Goal: Task Accomplishment & Management: Use online tool/utility

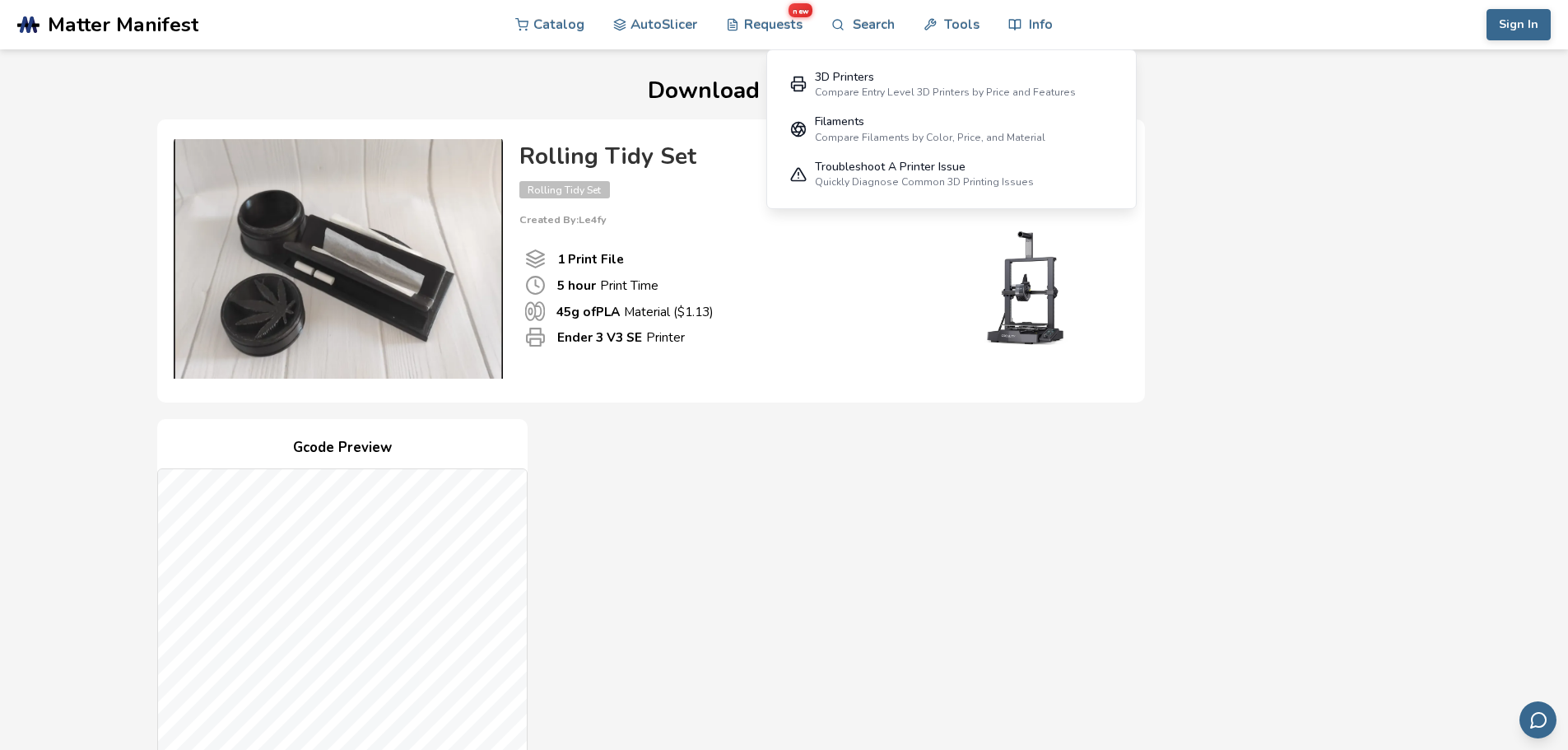
click at [913, 169] on div "Troubleshoot A Printer Issue" at bounding box center [924, 167] width 219 height 13
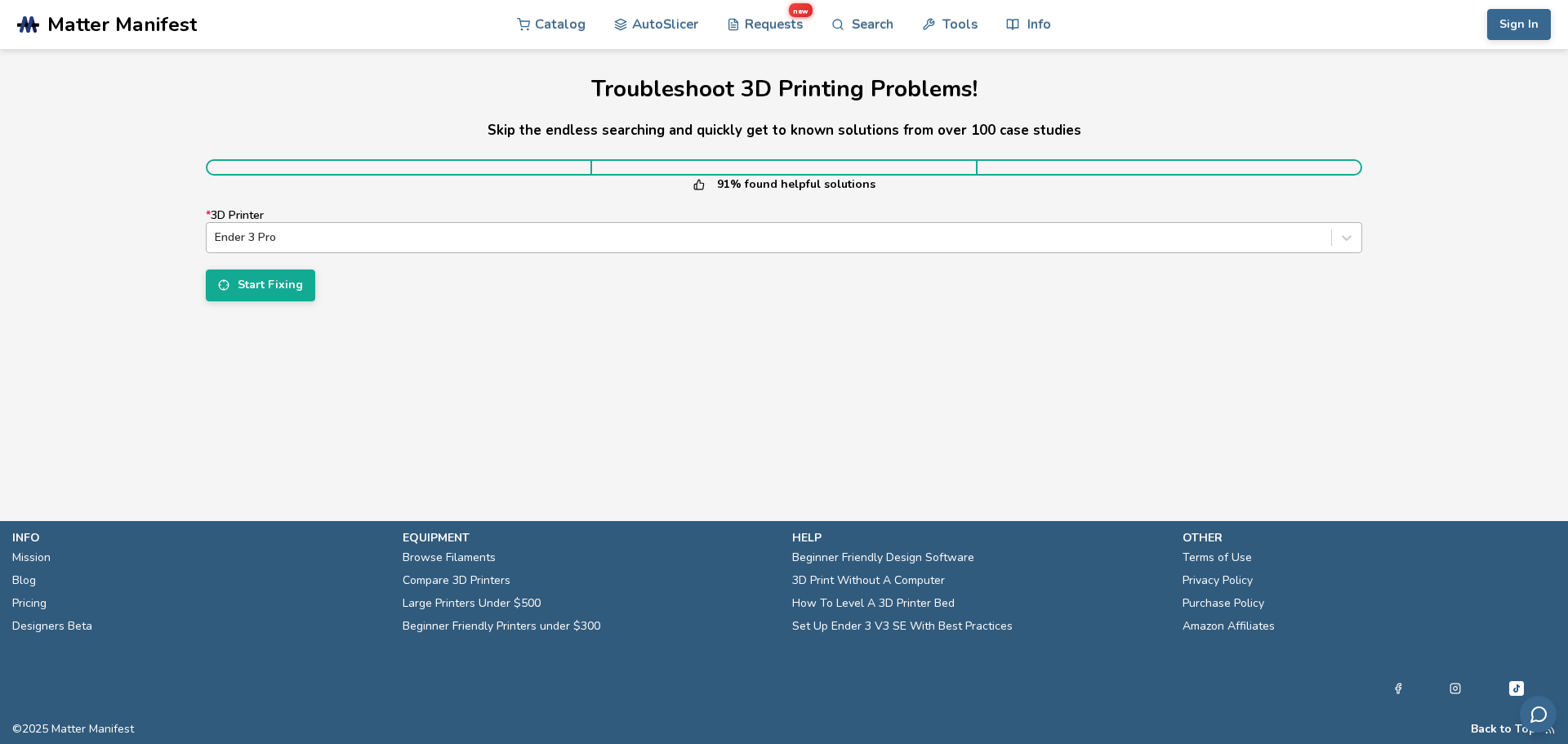
click at [279, 234] on div at bounding box center [769, 237] width 1108 height 16
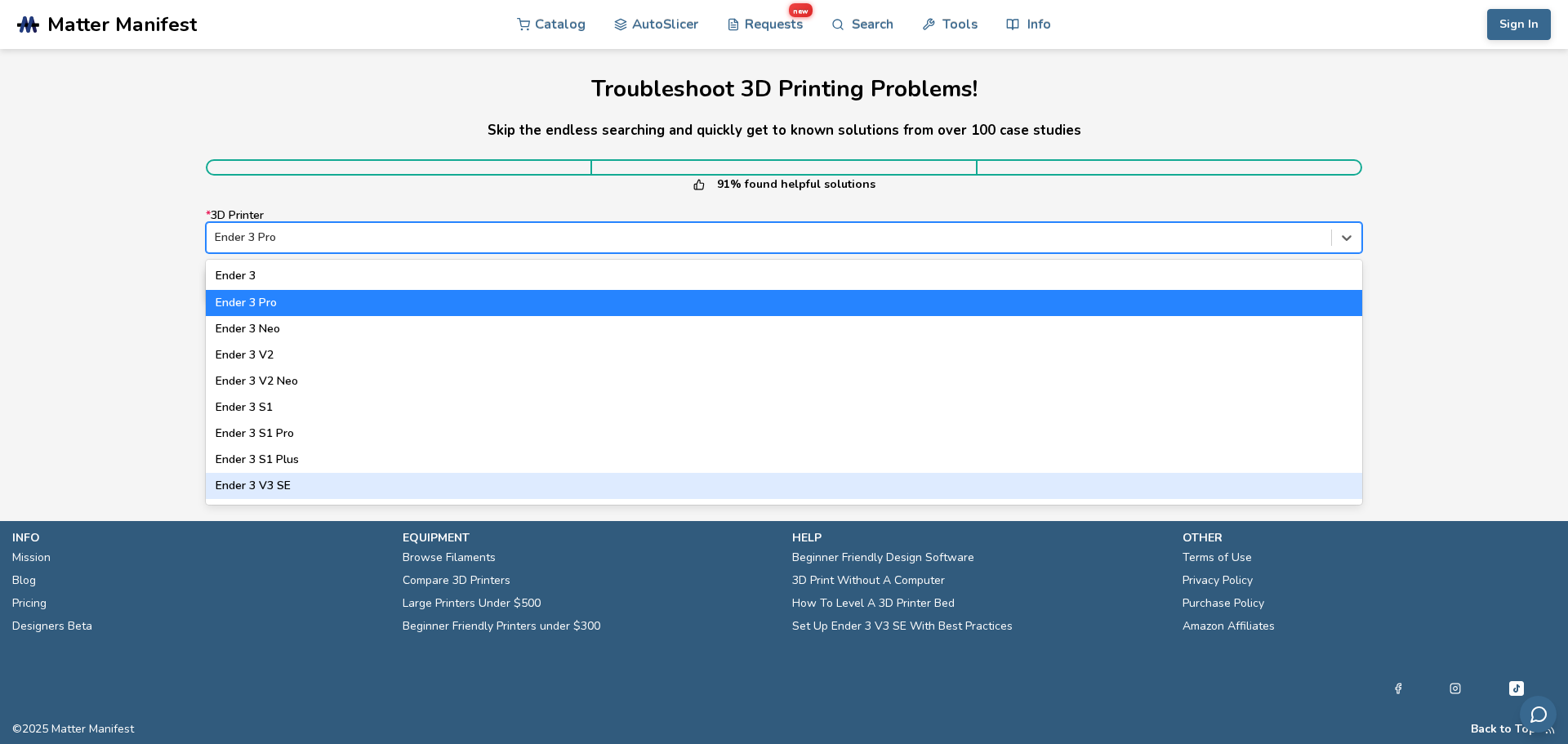
drag, startPoint x: 252, startPoint y: 481, endPoint x: 352, endPoint y: 464, distance: 101.4
click at [253, 480] on div "Ender 3 V3 SE" at bounding box center [784, 487] width 1156 height 27
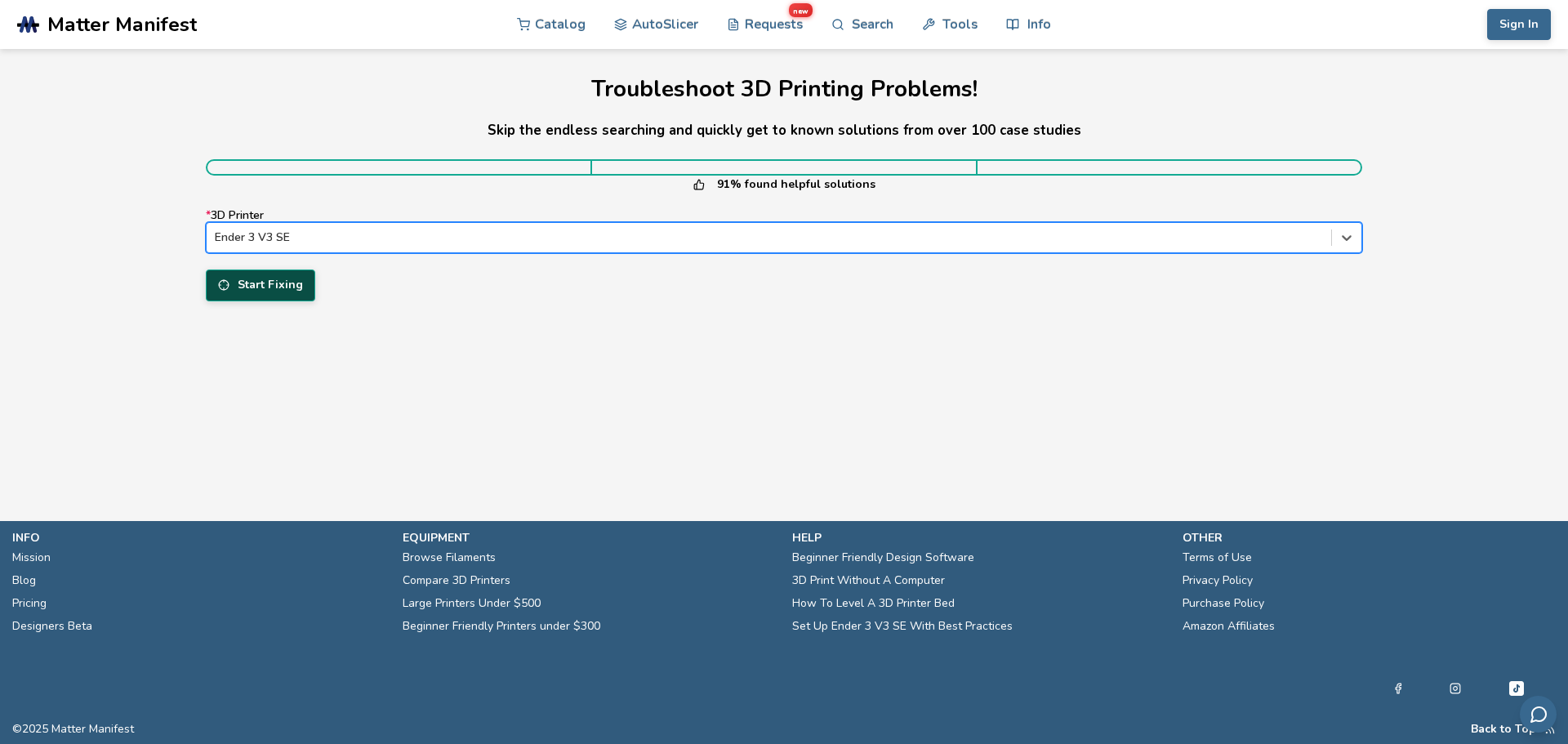
click at [284, 286] on button "Start Fixing" at bounding box center [261, 285] width 110 height 31
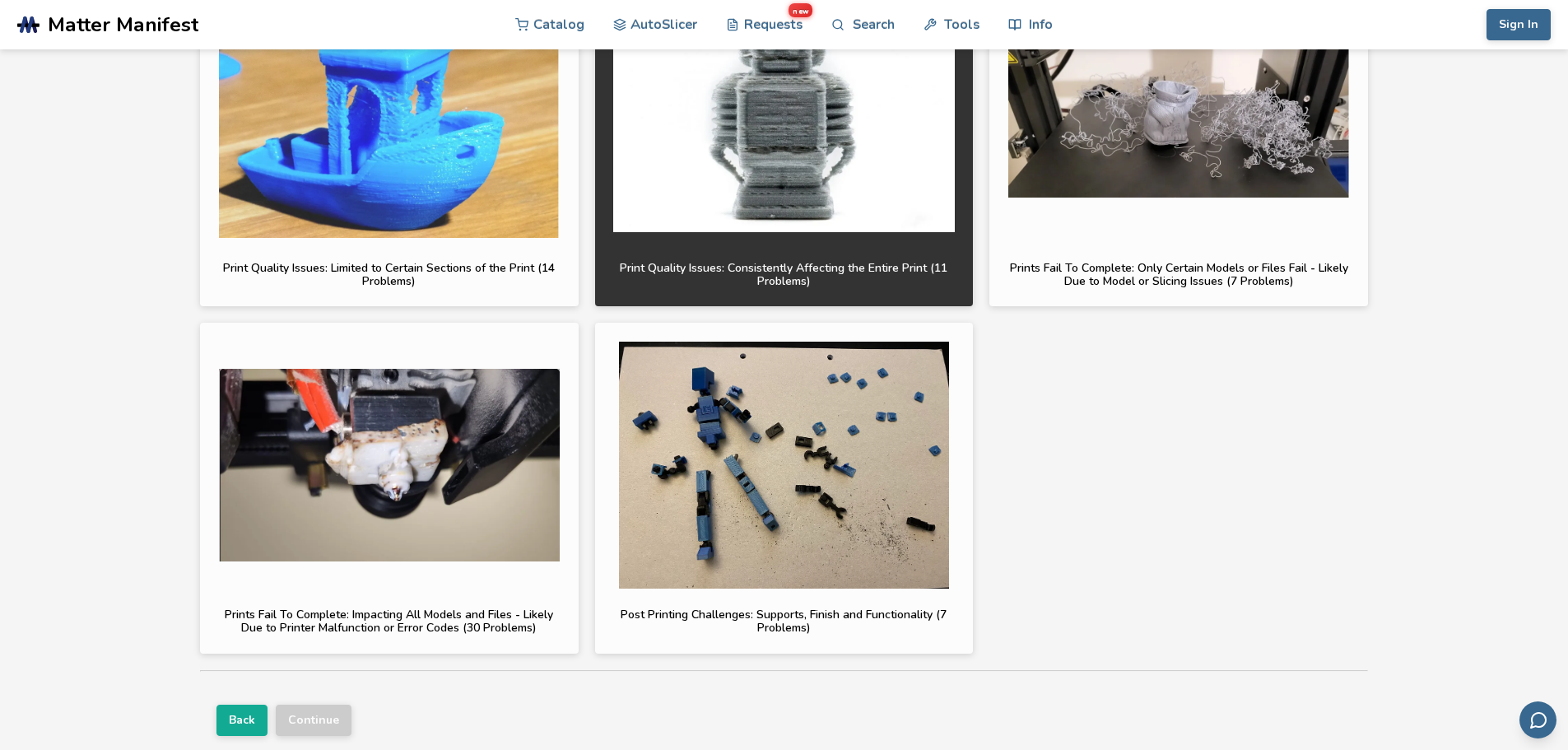
scroll to position [88, 0]
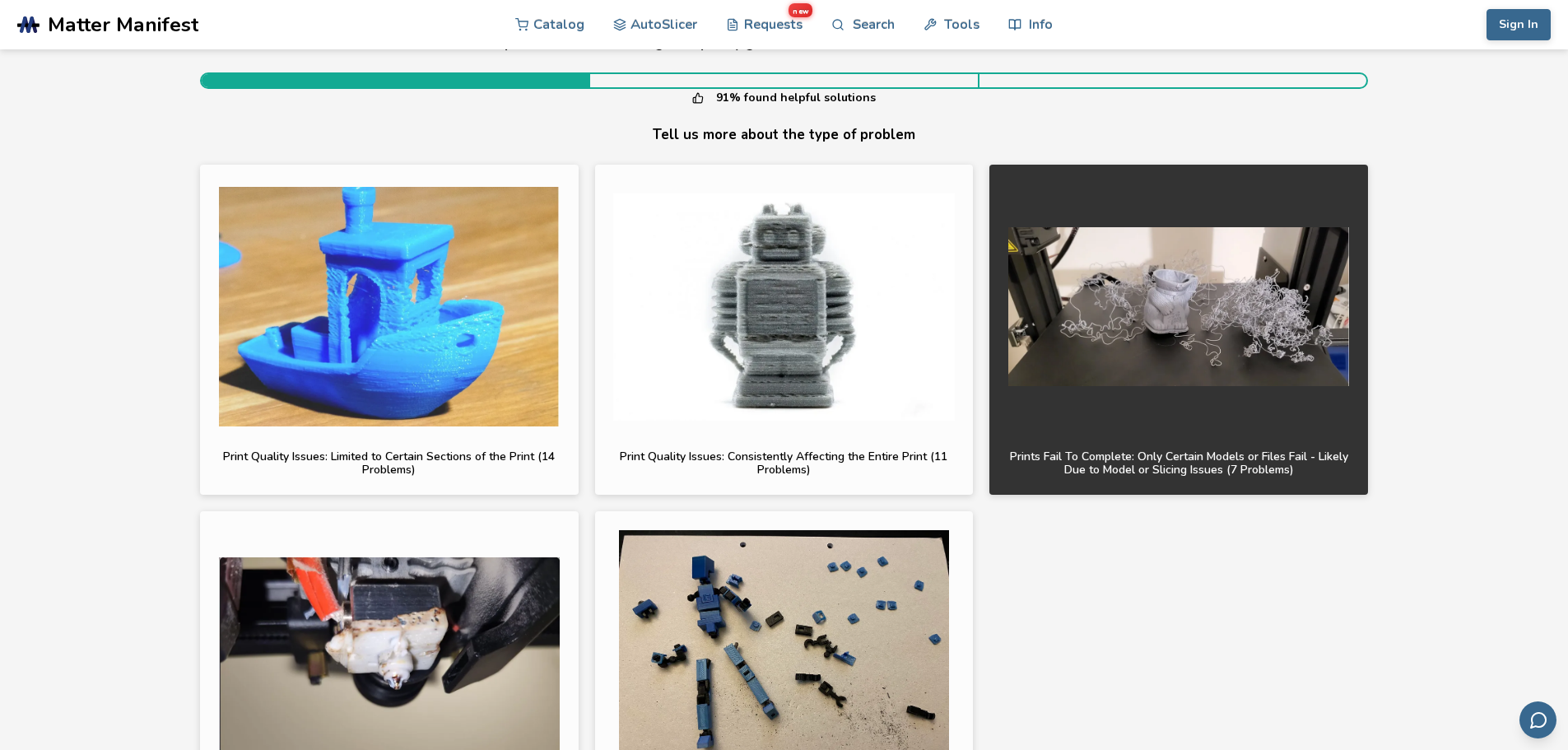
click at [1166, 296] on img "button" at bounding box center [1178, 307] width 341 height 247
click at [1104, 315] on img "button" at bounding box center [1178, 307] width 341 height 247
click at [1103, 316] on img "button" at bounding box center [1178, 307] width 341 height 247
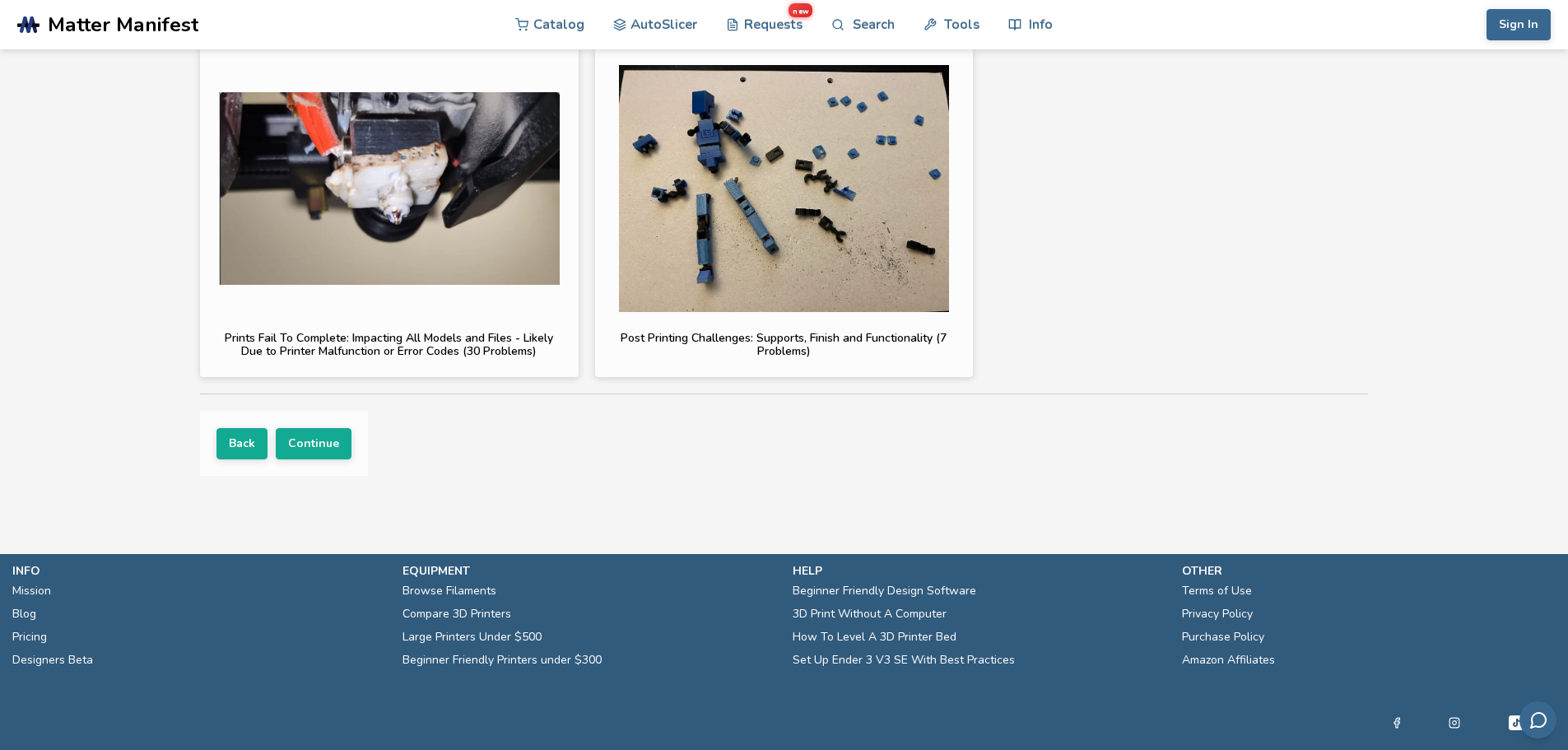
scroll to position [582, 0]
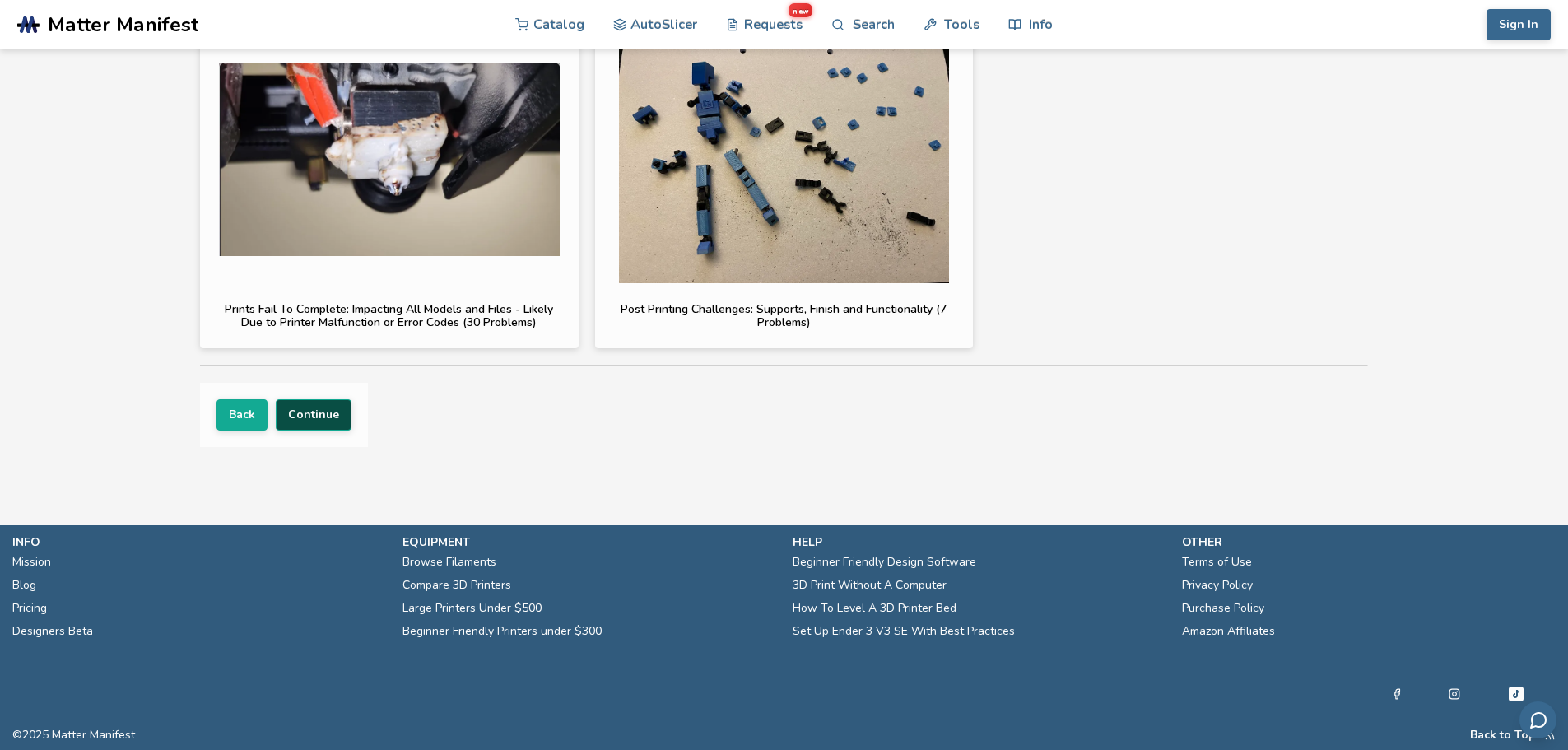
click at [321, 414] on button "Continue" at bounding box center [313, 415] width 76 height 31
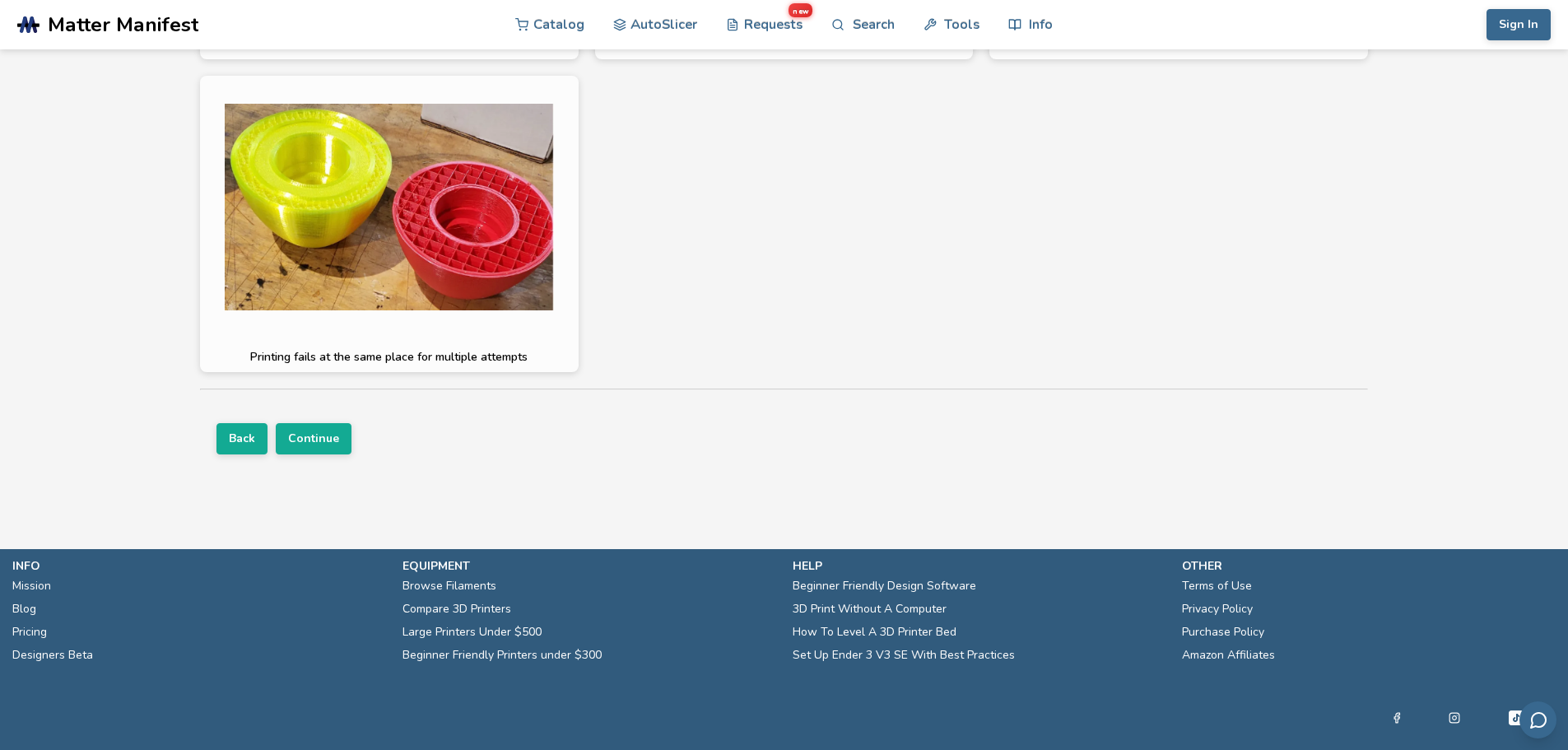
scroll to position [913, 0]
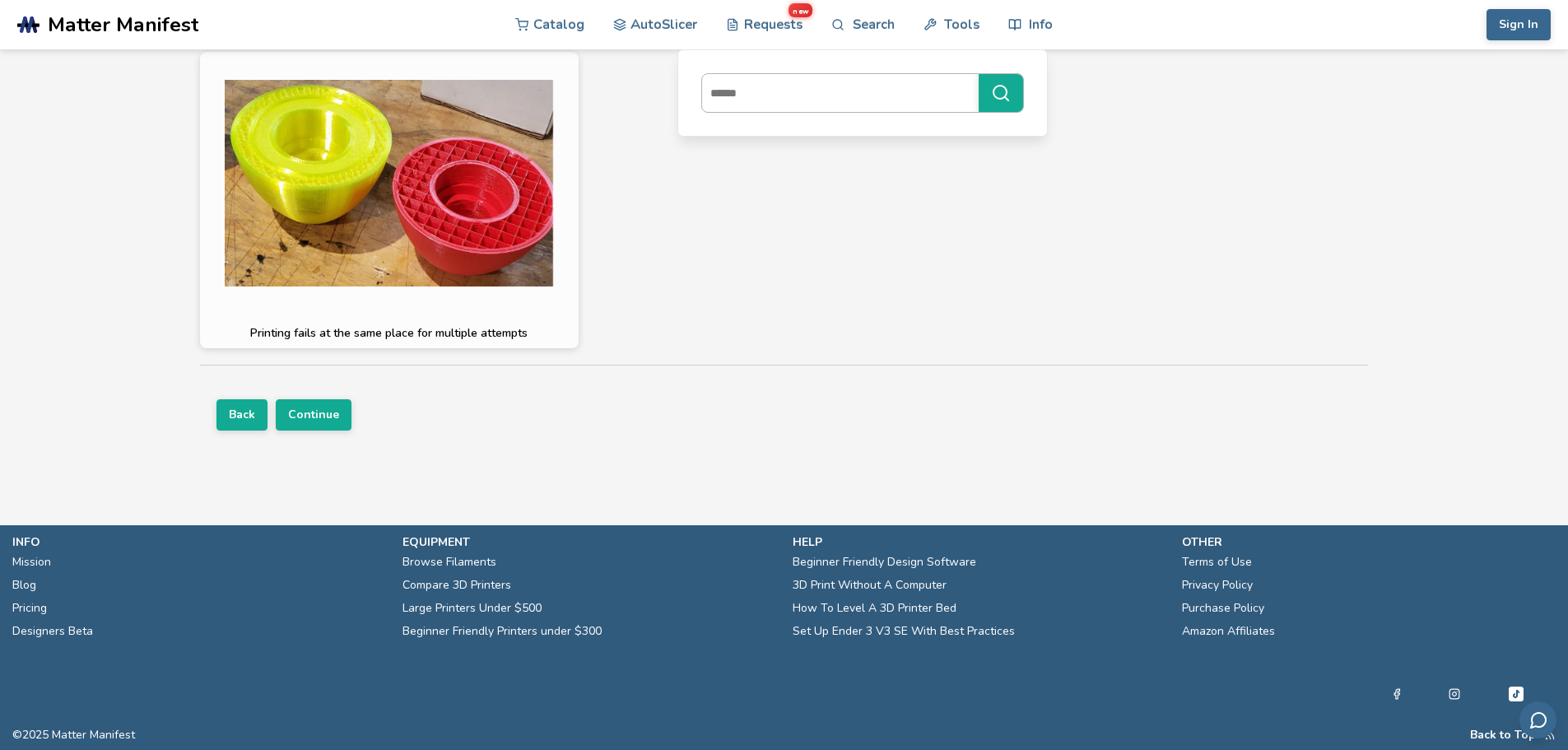
click at [795, 91] on input at bounding box center [836, 93] width 268 height 29
type input "**********"
click at [979, 74] on button "**********" at bounding box center [1001, 93] width 45 height 37
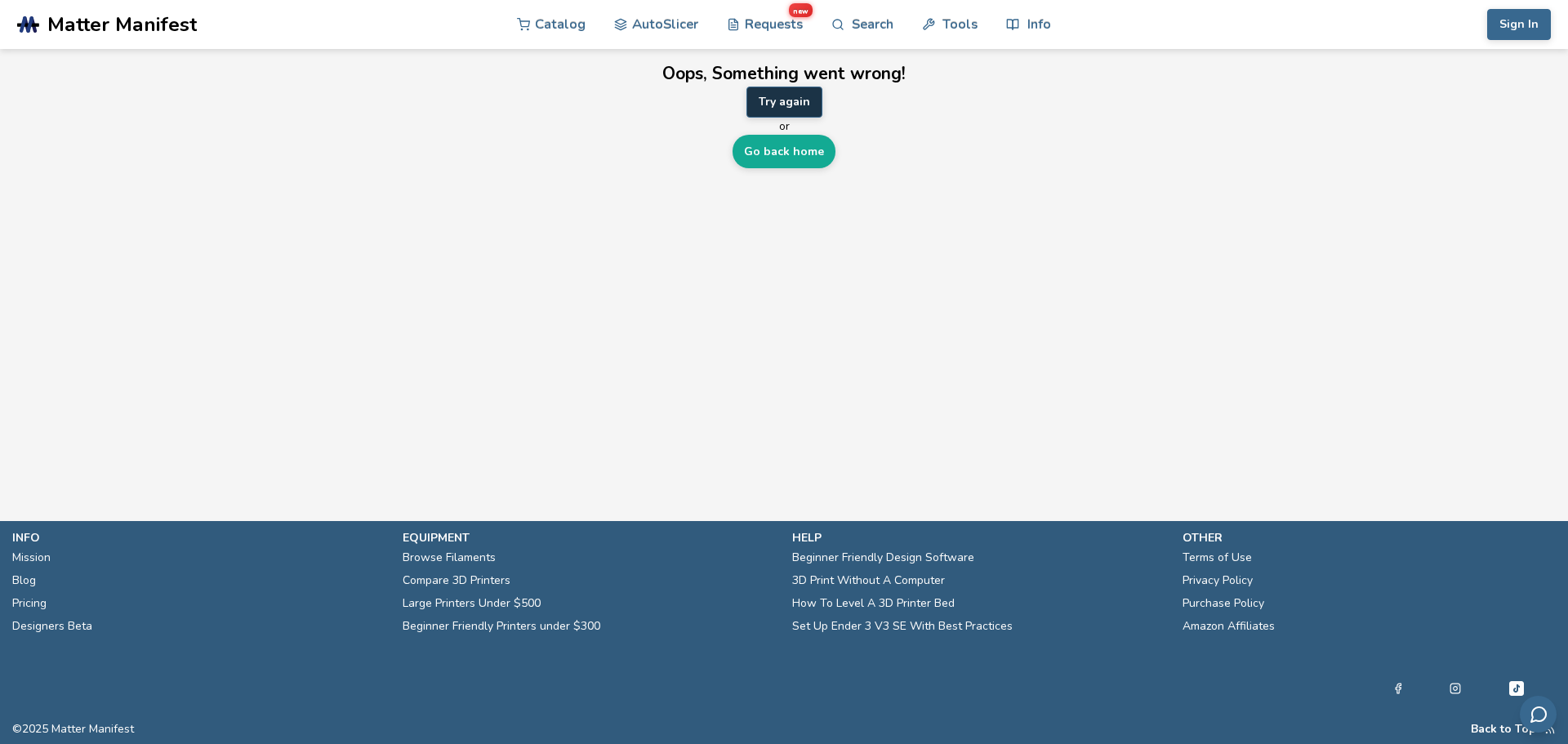
click at [786, 101] on button "Try again" at bounding box center [784, 102] width 76 height 31
click at [804, 151] on link "Go back home" at bounding box center [784, 151] width 103 height 34
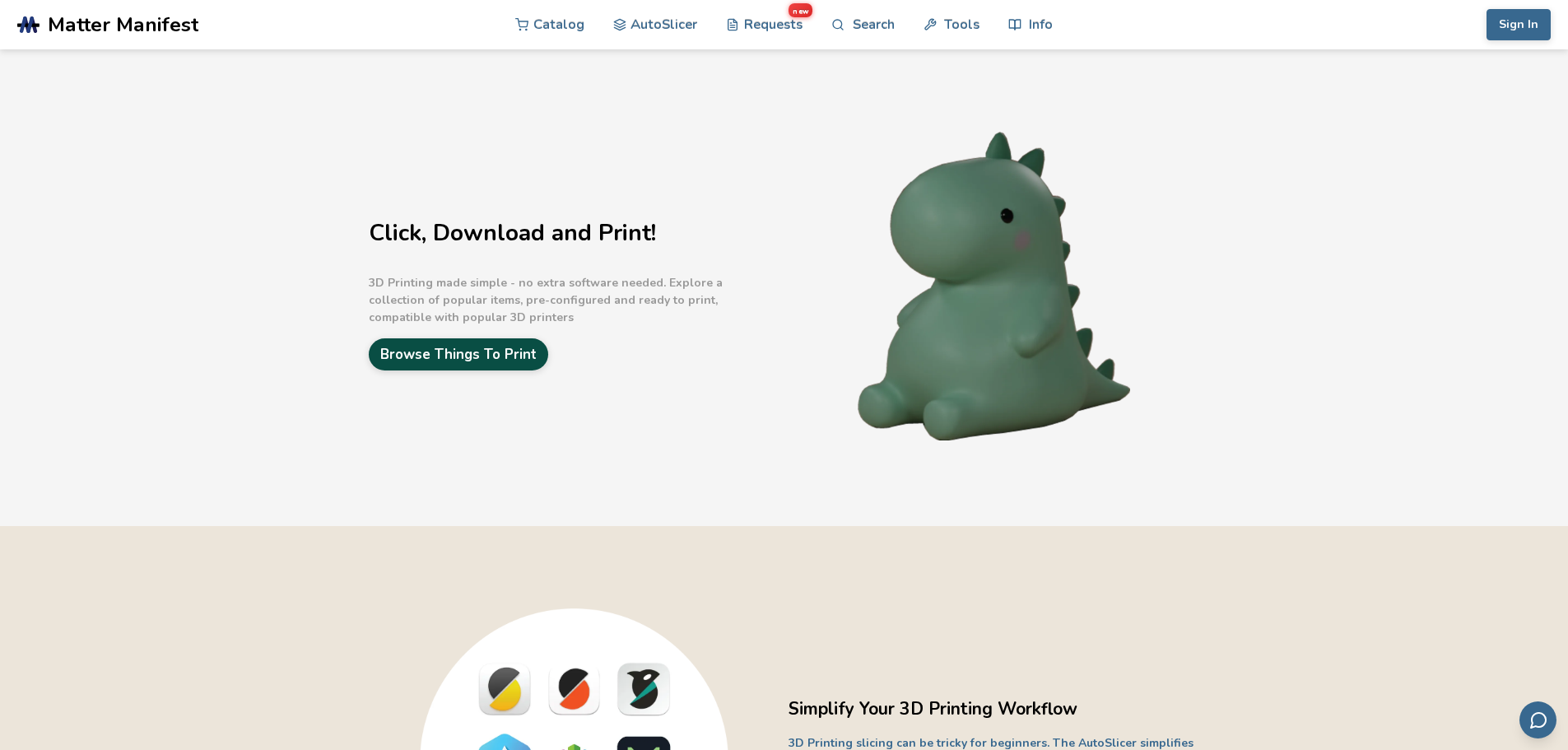
click at [526, 350] on link "Browse Things To Print" at bounding box center [458, 354] width 179 height 32
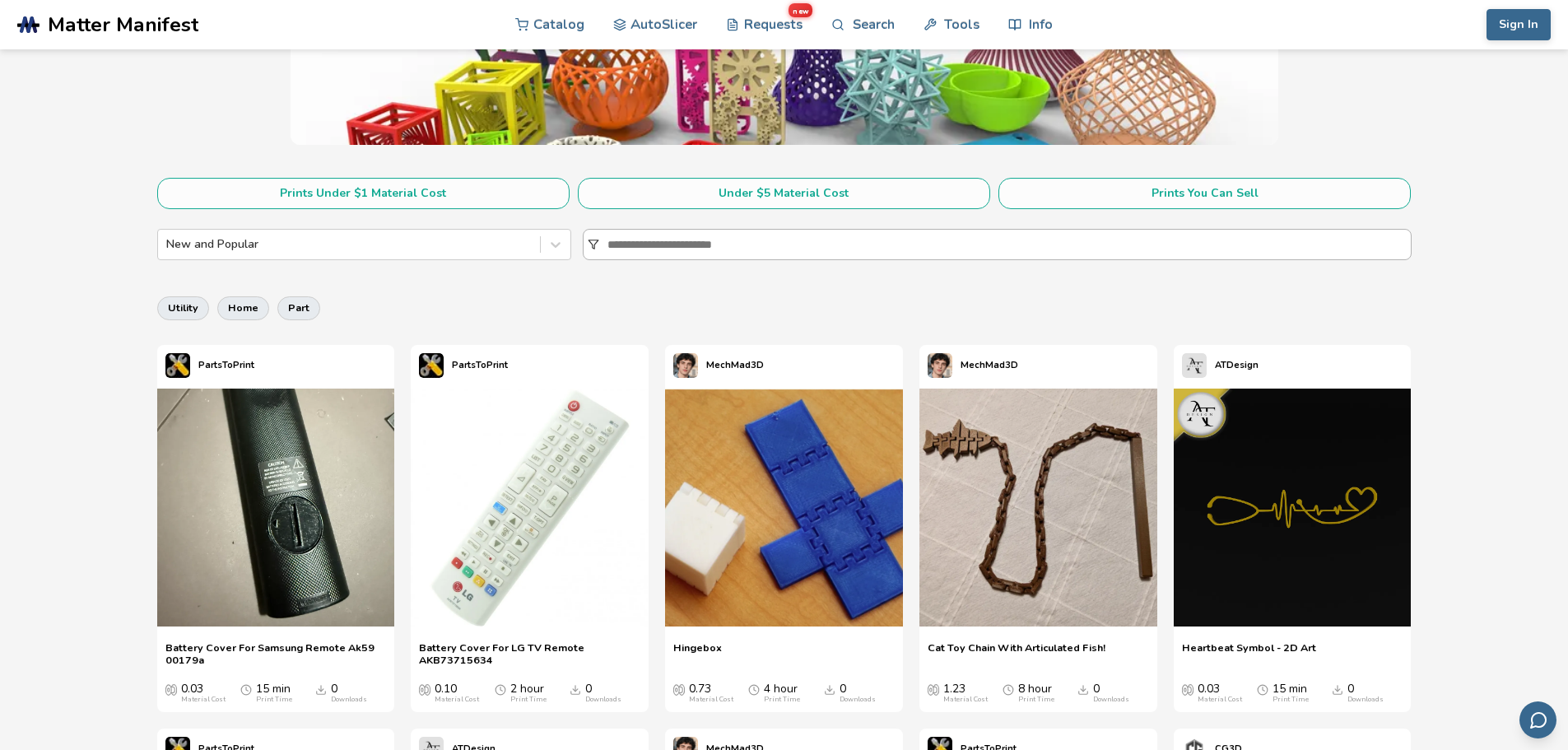
scroll to position [247, 0]
